Goal: Task Accomplishment & Management: Manage account settings

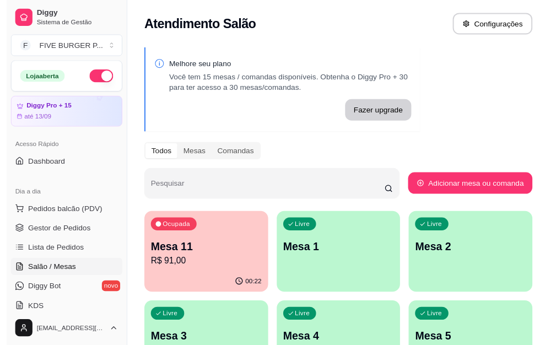
scroll to position [110, 0]
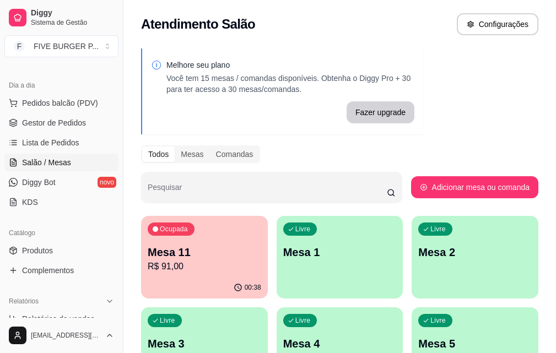
click at [197, 276] on div "Ocupada Mesa 11 R$ 91,00" at bounding box center [204, 246] width 127 height 61
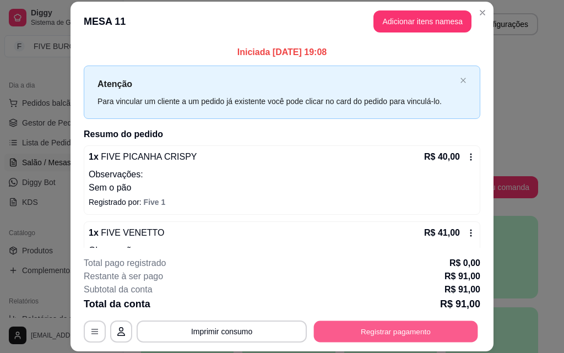
click at [398, 330] on button "Registrar pagamento" at bounding box center [396, 331] width 164 height 21
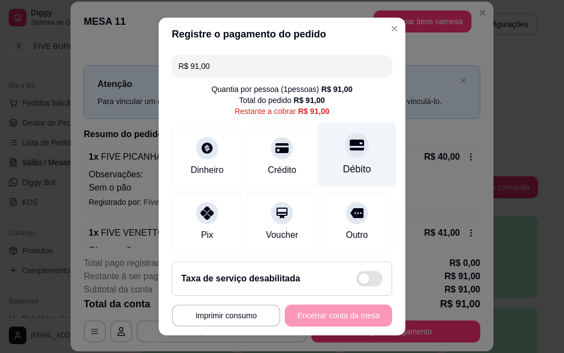
click at [344, 164] on div "Débito" at bounding box center [357, 169] width 28 height 14
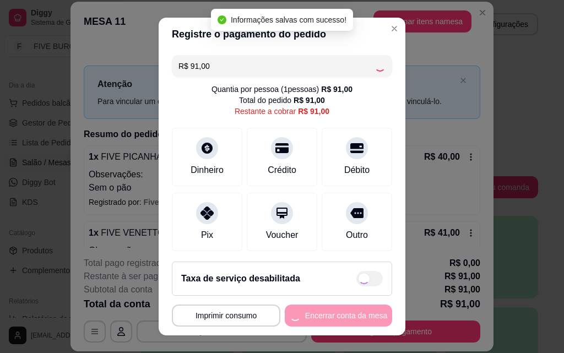
type input "R$ 0,00"
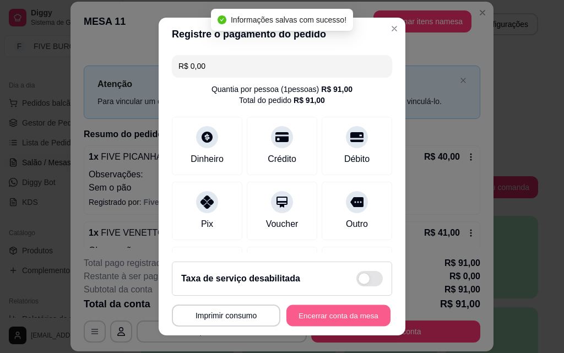
click at [355, 317] on button "Encerrar conta da mesa" at bounding box center [338, 315] width 104 height 21
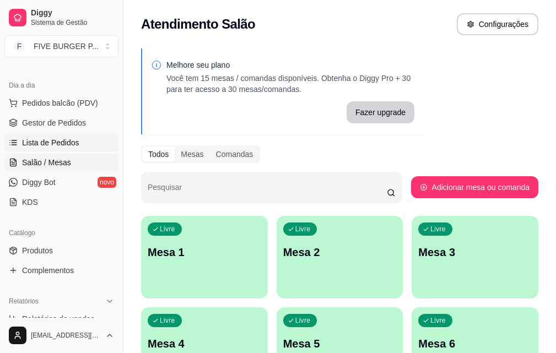
click at [70, 141] on span "Lista de Pedidos" at bounding box center [50, 142] width 57 height 11
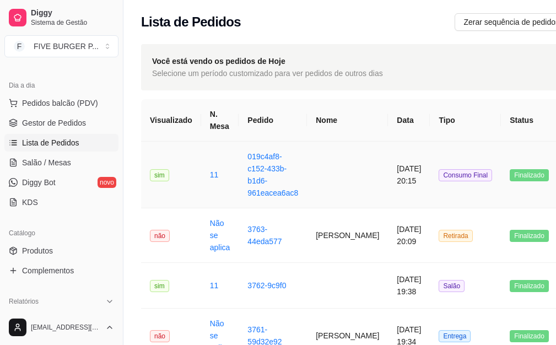
click at [388, 186] on td "[DATE] 20:15" at bounding box center [409, 175] width 42 height 67
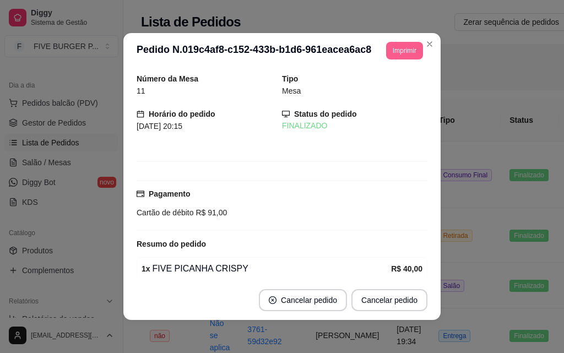
click at [403, 55] on button "Imprimir" at bounding box center [404, 51] width 37 height 18
click at [387, 73] on h4 "Escolha a impressora" at bounding box center [389, 68] width 64 height 9
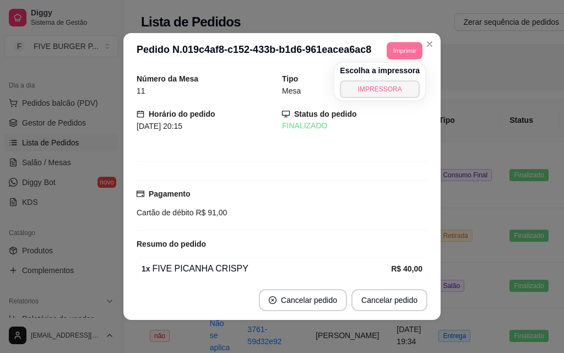
click at [386, 83] on button "IMPRESSORA" at bounding box center [380, 89] width 80 height 18
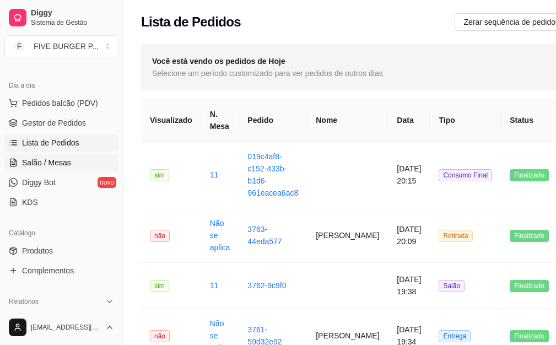
click at [65, 163] on span "Salão / Mesas" at bounding box center [46, 162] width 49 height 11
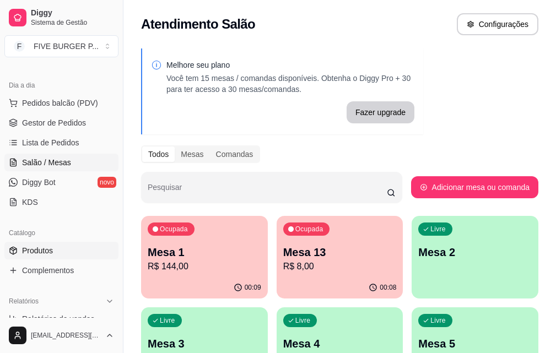
click at [57, 250] on link "Produtos" at bounding box center [61, 251] width 114 height 18
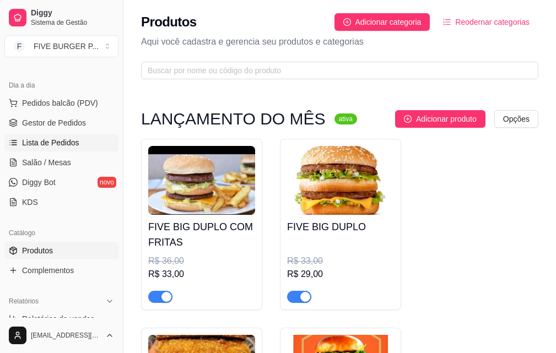
click at [94, 139] on link "Lista de Pedidos" at bounding box center [61, 143] width 114 height 18
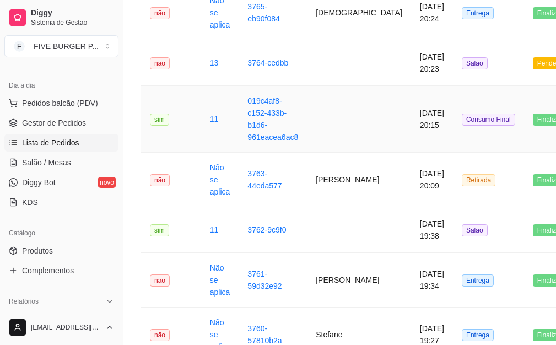
scroll to position [275, 0]
